Goal: Transaction & Acquisition: Obtain resource

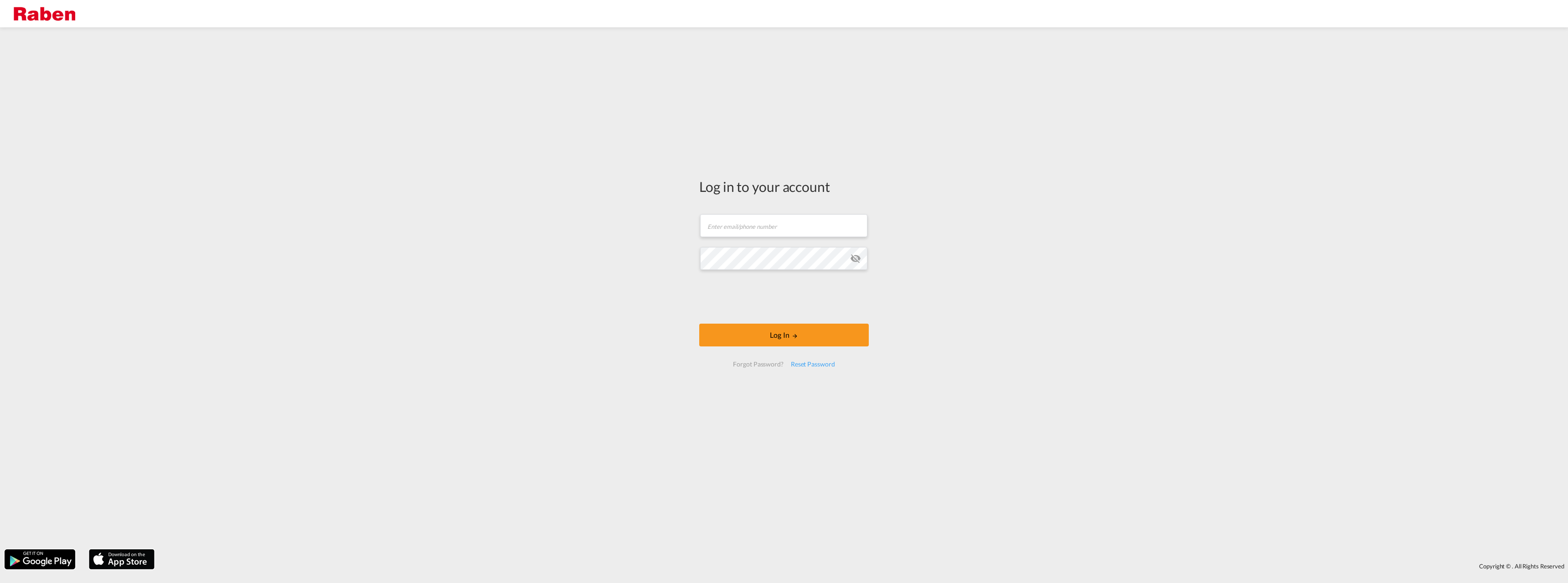
type input "[EMAIL_ADDRESS][PERSON_NAME][DOMAIN_NAME]"
click at [706, 342] on button "Log In" at bounding box center [784, 335] width 170 height 23
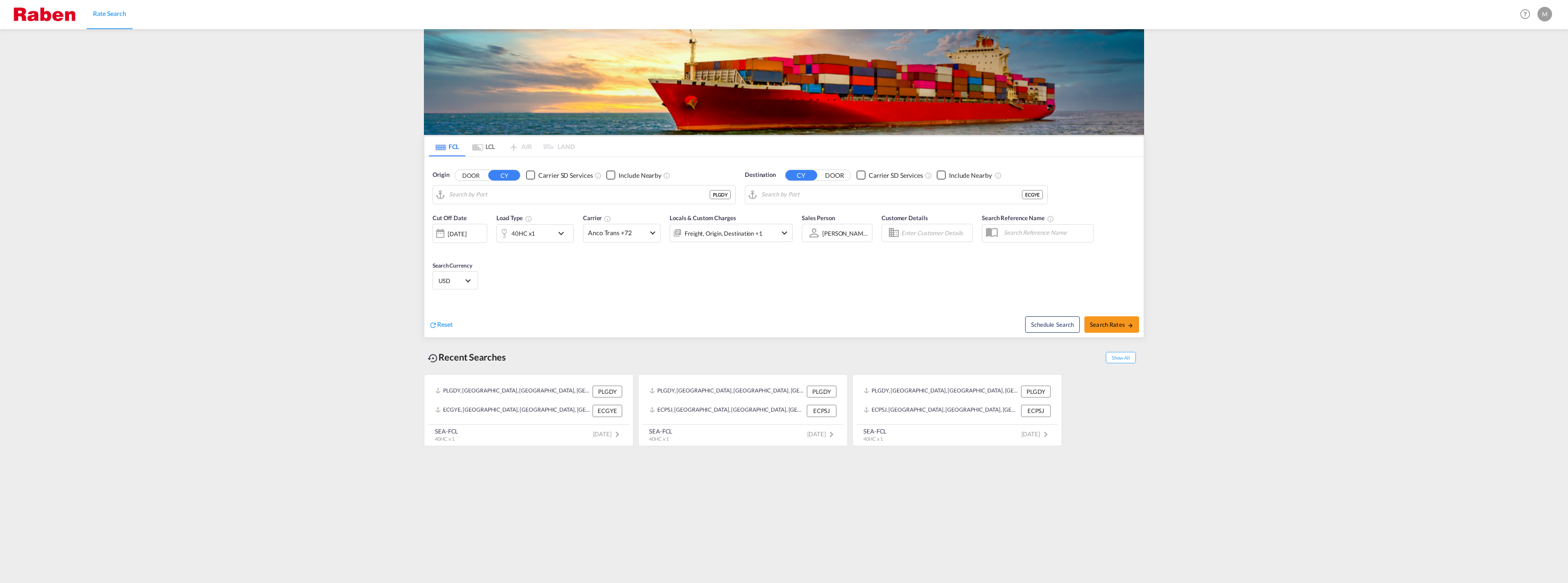
type input "[GEOGRAPHIC_DATA], PLGDY"
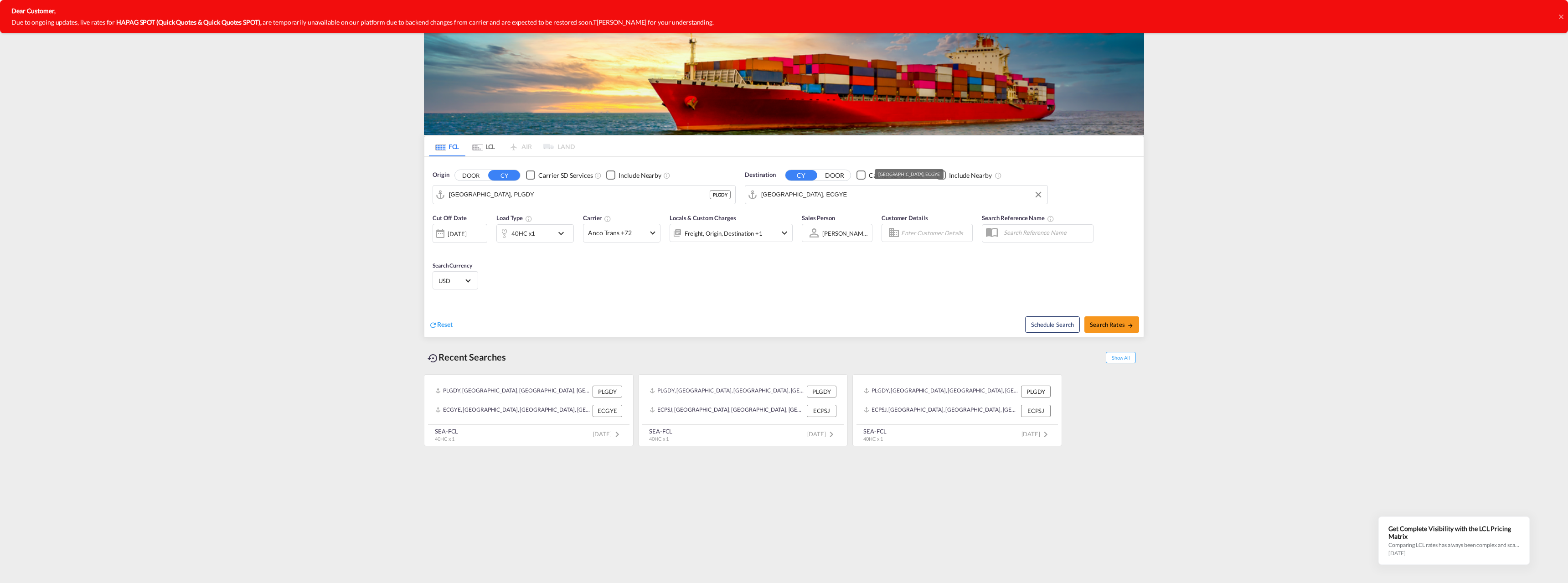
click at [802, 191] on input "[GEOGRAPHIC_DATA], ECGYE" at bounding box center [901, 194] width 282 height 14
click at [781, 209] on div "Banjul [GEOGRAPHIC_DATA] GMBJL" at bounding box center [832, 219] width 173 height 27
type input "Banjul, GMBJL"
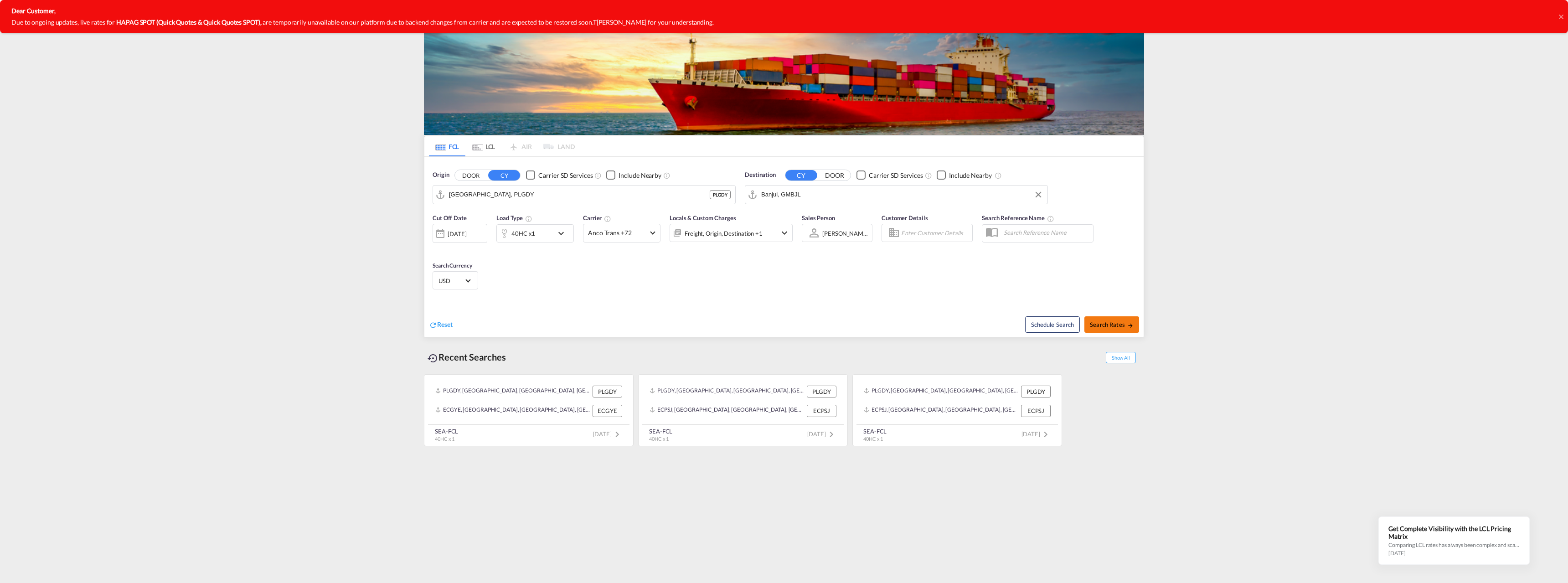
click at [1111, 330] on button "Search Rates" at bounding box center [1112, 325] width 54 height 16
type input "PLGDY to GMBJL / [DATE]"
